Goal: Find specific page/section: Find specific page/section

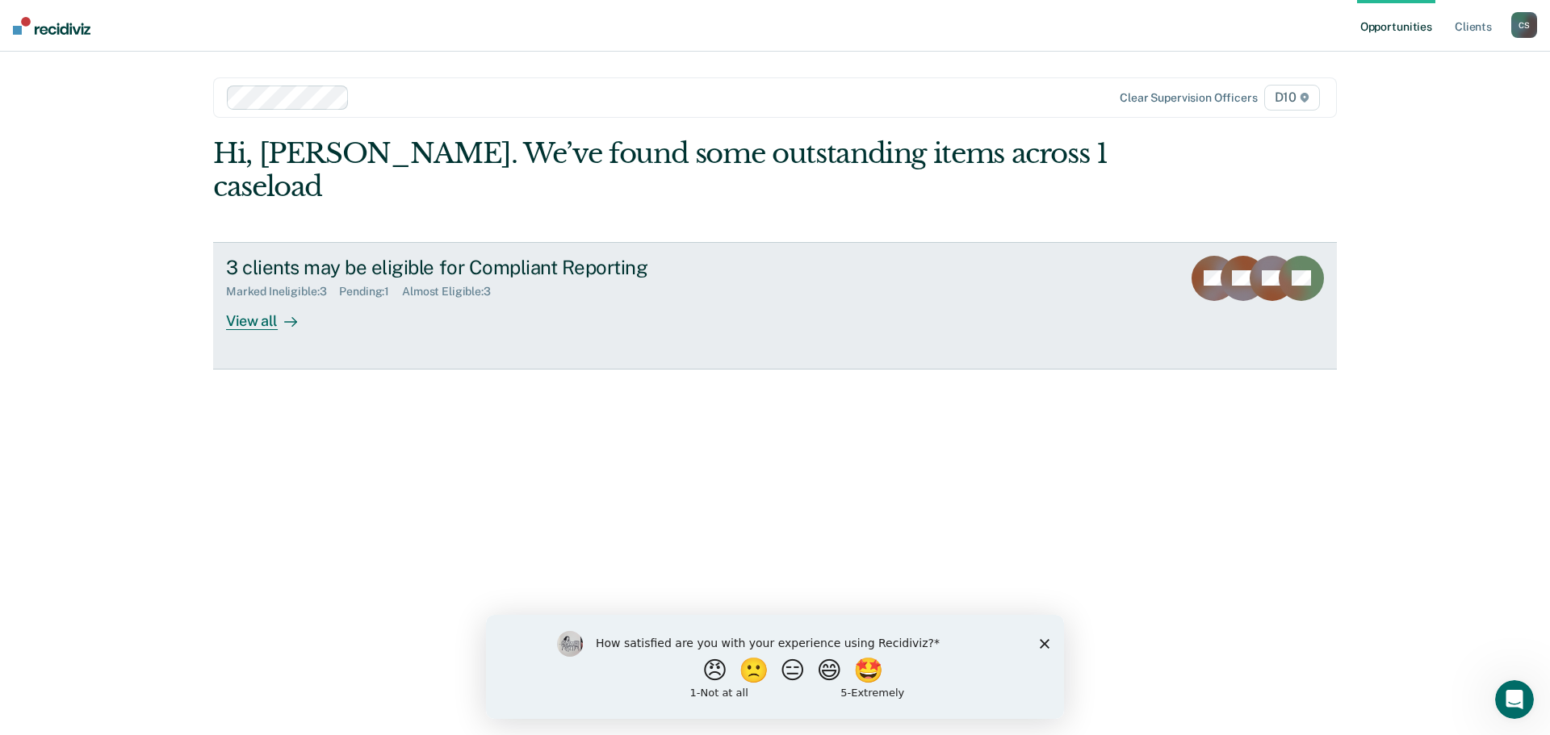
click at [291, 316] on icon at bounding box center [290, 322] width 13 height 13
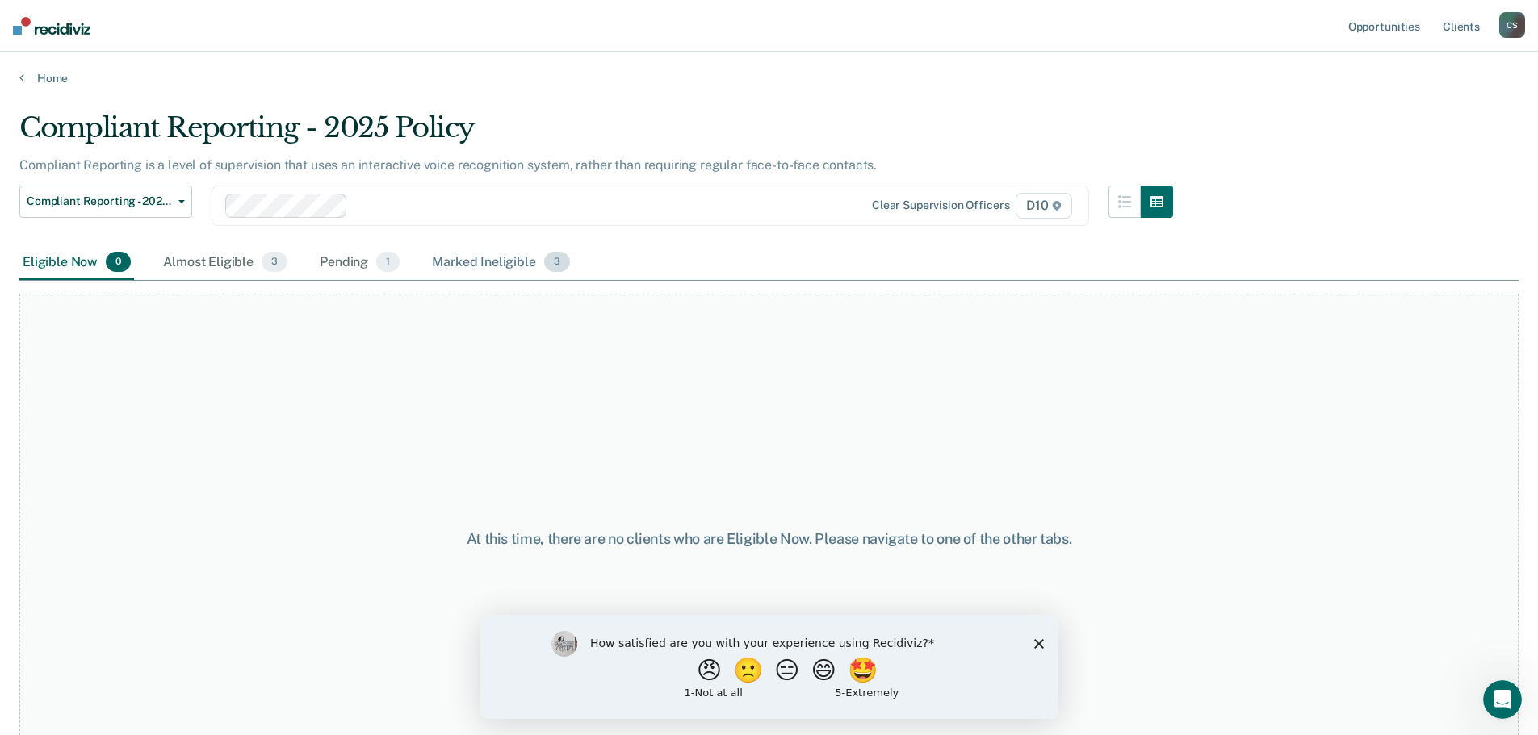
click at [467, 254] on div "Marked Ineligible 3" at bounding box center [501, 263] width 145 height 36
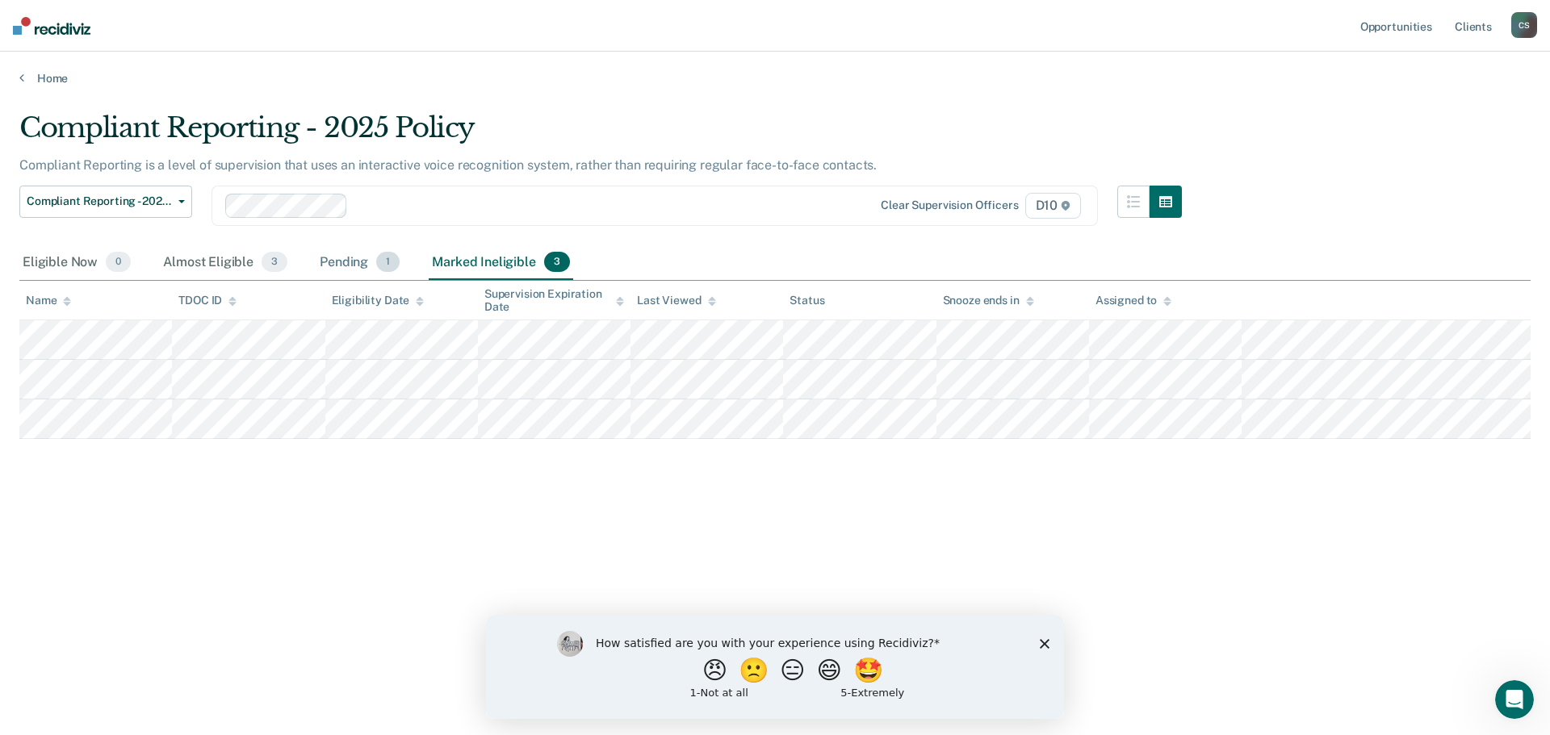
click at [350, 259] on div "Pending 1" at bounding box center [359, 263] width 86 height 36
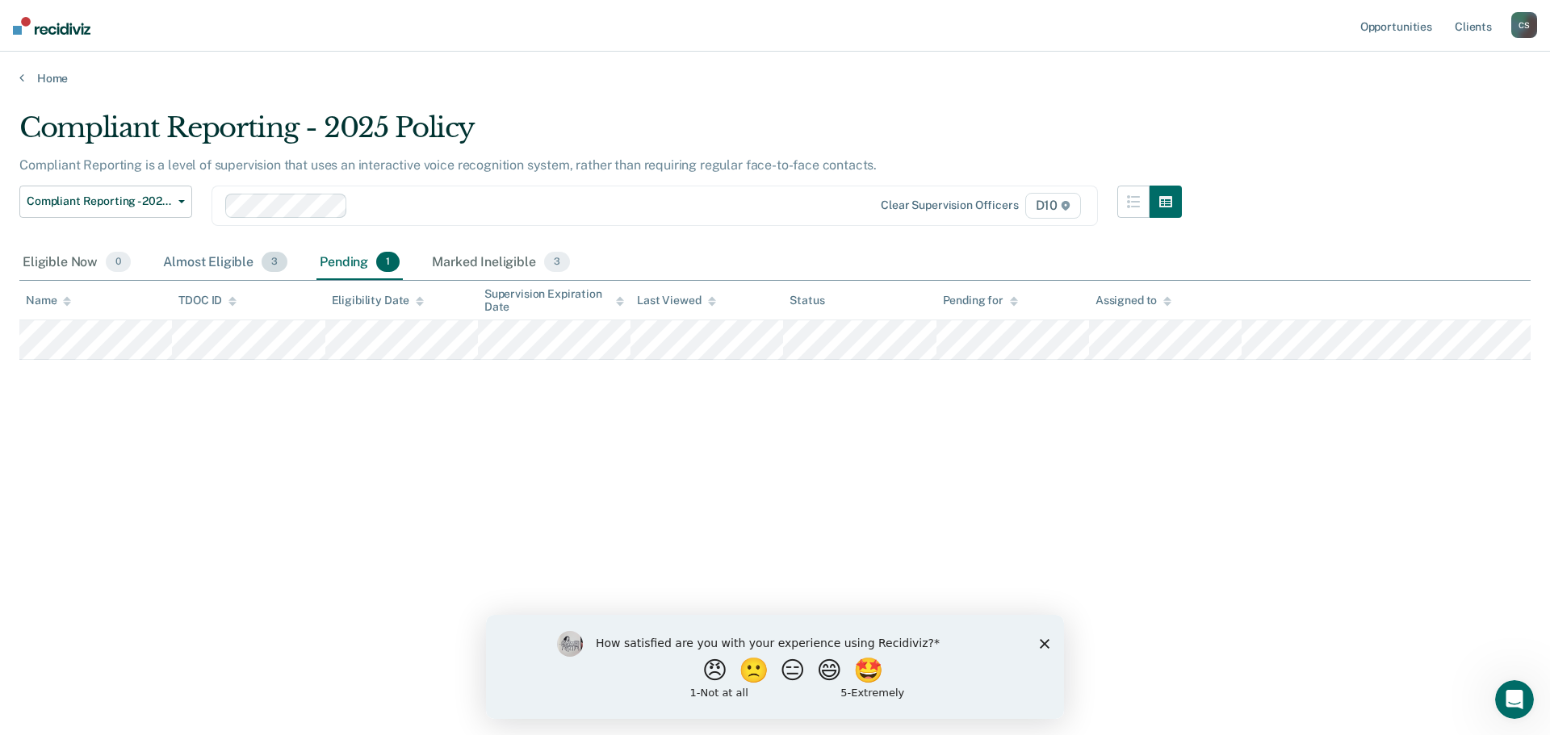
click at [222, 262] on div "Almost Eligible 3" at bounding box center [225, 263] width 131 height 36
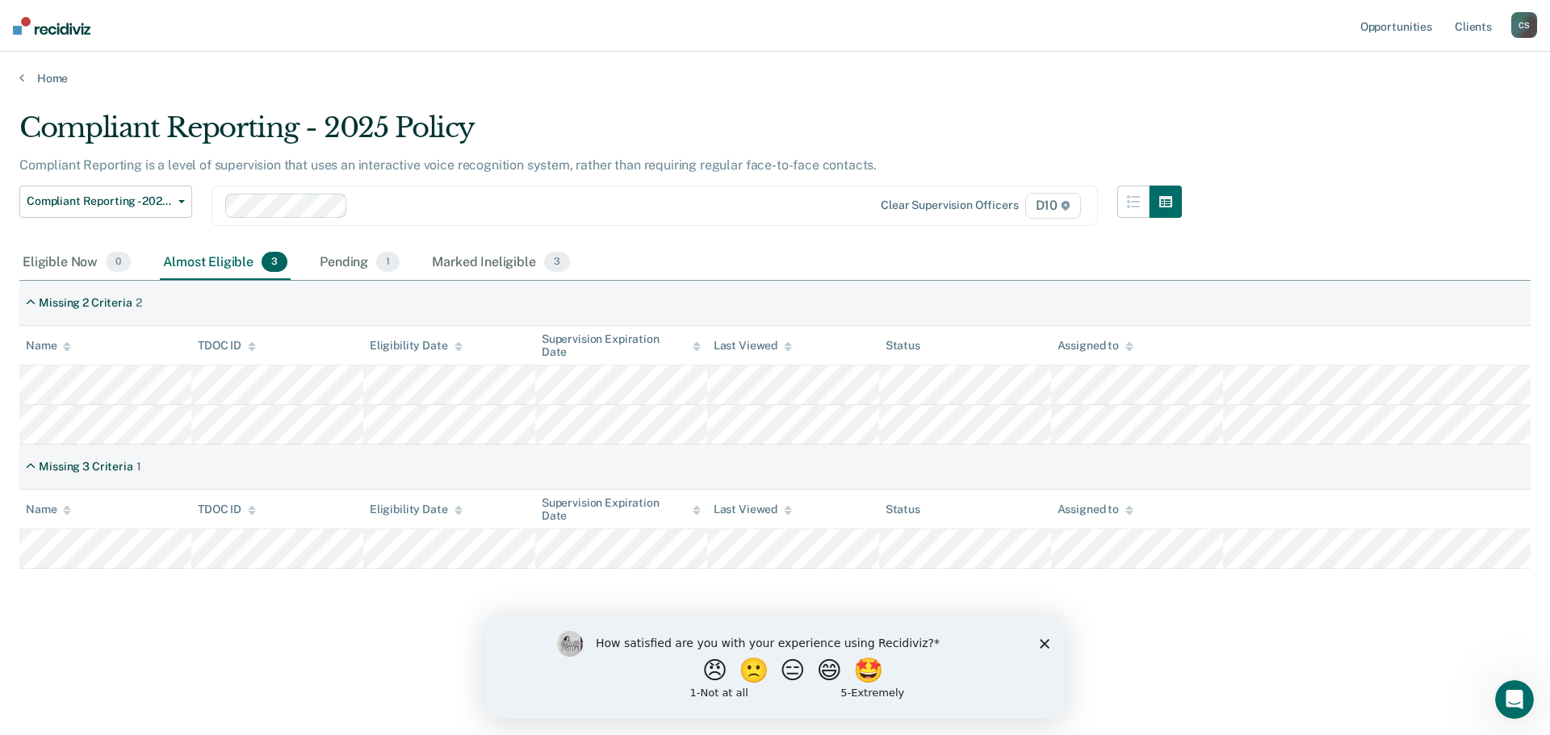
click at [1042, 644] on icon "Close survey" at bounding box center [1045, 644] width 10 height 10
